Goal: Information Seeking & Learning: Learn about a topic

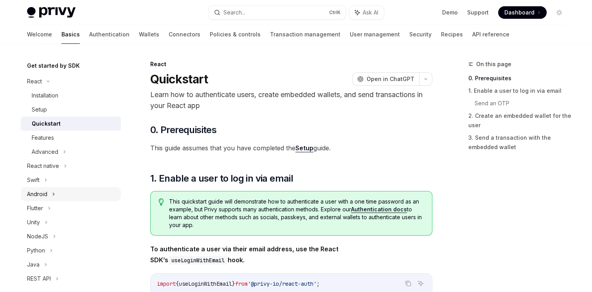
scroll to position [77, 0]
click at [55, 124] on div "Quickstart" at bounding box center [46, 123] width 29 height 9
click at [50, 151] on div "Advanced" at bounding box center [45, 152] width 27 height 9
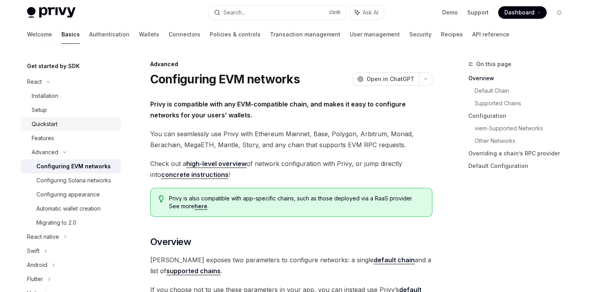
click at [49, 123] on div "Quickstart" at bounding box center [45, 123] width 26 height 9
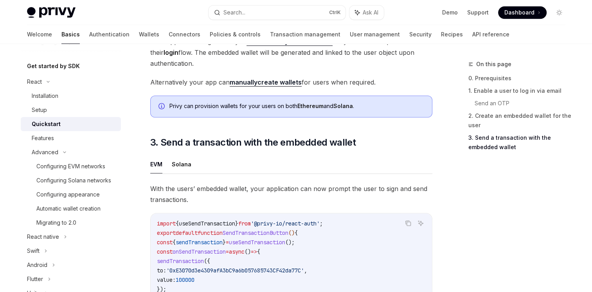
scroll to position [453, 0]
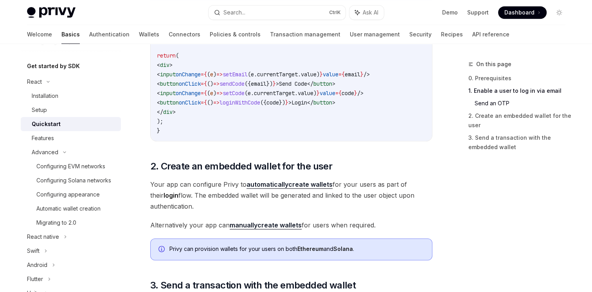
click at [65, 122] on div "Quickstart" at bounding box center [74, 123] width 85 height 9
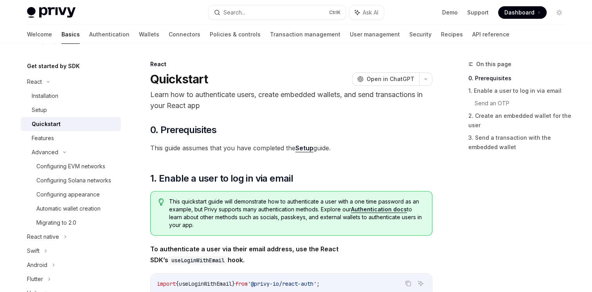
click at [227, 213] on span "This quickstart guide will demonstrate how to authenticate a user with a one ti…" at bounding box center [296, 213] width 255 height 31
click at [396, 209] on link "Authentication docs" at bounding box center [379, 209] width 56 height 7
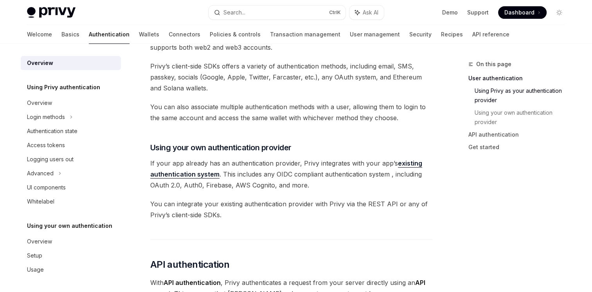
scroll to position [352, 0]
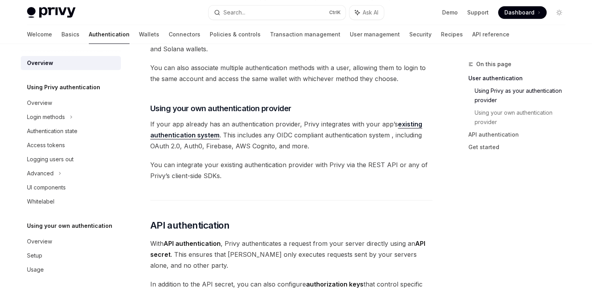
click at [200, 138] on link "existing authentication system" at bounding box center [286, 129] width 272 height 19
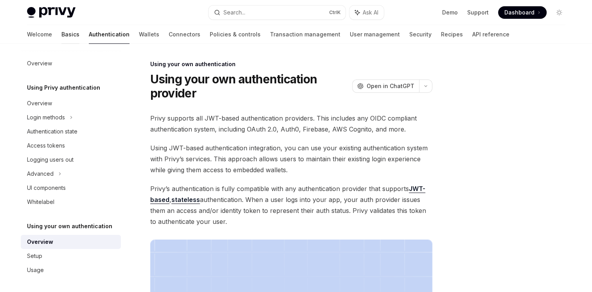
click at [61, 32] on link "Basics" at bounding box center [70, 34] width 18 height 19
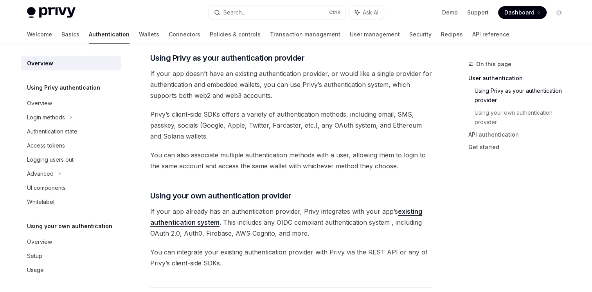
scroll to position [352, 0]
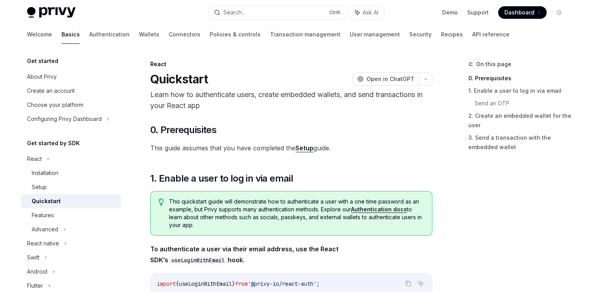
click at [307, 148] on link "Setup" at bounding box center [304, 148] width 18 height 8
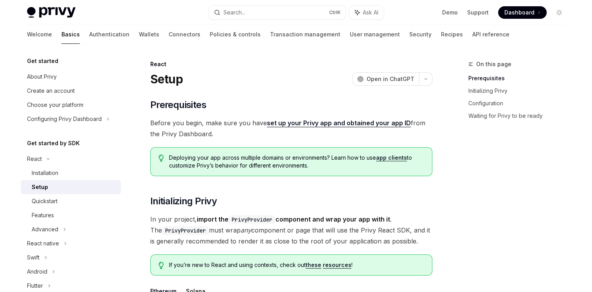
click at [316, 124] on link "set up your Privy app and obtained your app ID" at bounding box center [339, 123] width 144 height 8
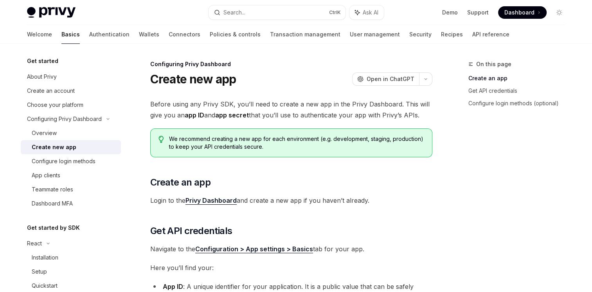
type textarea "*"
